Goal: Information Seeking & Learning: Learn about a topic

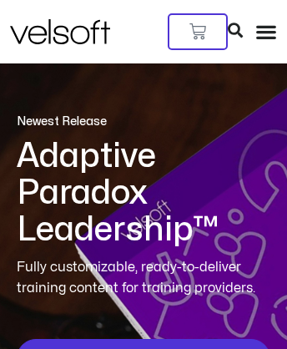
scroll to position [2655, 0]
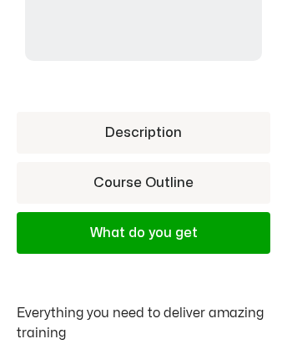
scroll to position [665, 0]
